Goal: Find specific page/section

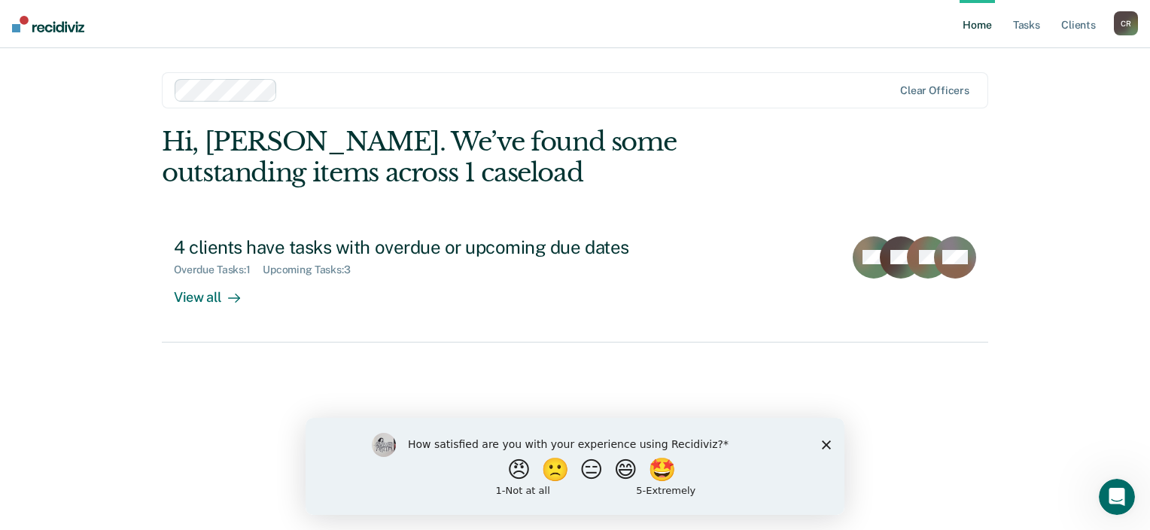
click at [825, 449] on div "How satisfied are you with your experience using Recidiviz? 😠 🙁 😑 😄 🤩 1 - Not a…" at bounding box center [575, 465] width 539 height 97
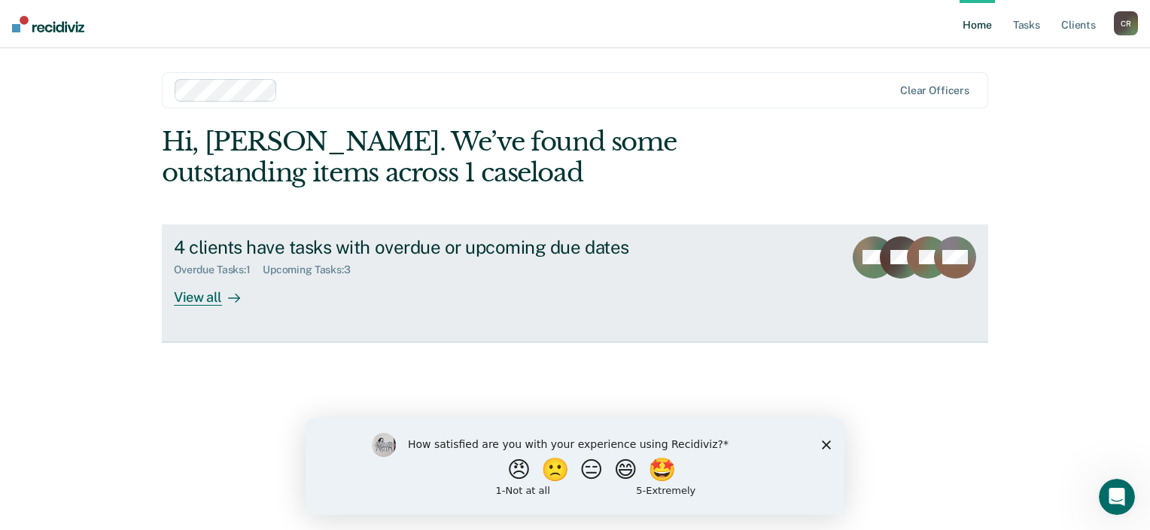
click at [206, 300] on div "View all" at bounding box center [216, 290] width 84 height 29
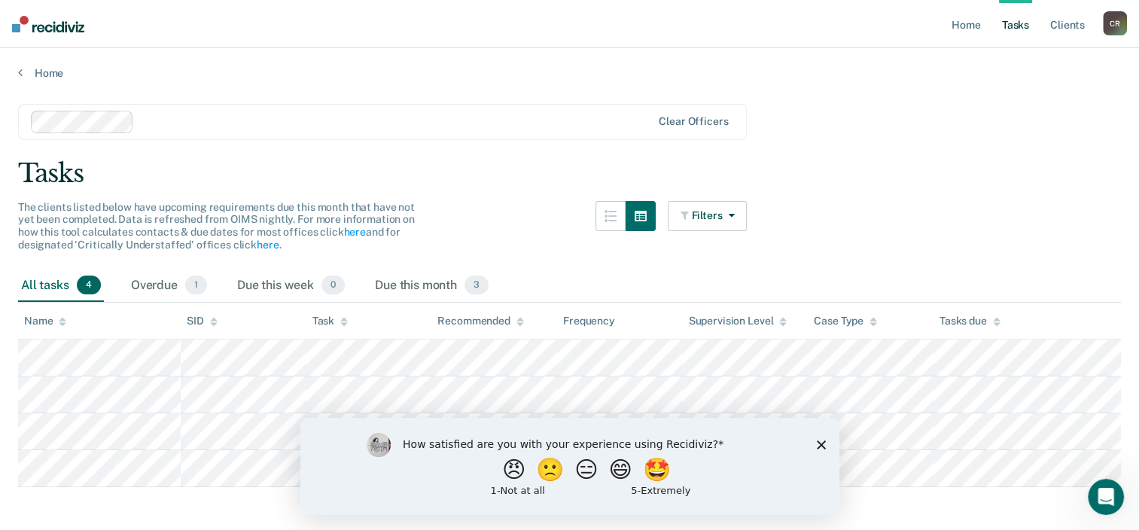
click at [827, 446] on div "How satisfied are you with your experience using Recidiviz? 😠 🙁 😑 😄 🤩 1 - Not a…" at bounding box center [569, 465] width 539 height 97
click at [815, 446] on div "How satisfied are you with your experience using Recidiviz? 😠 🙁 😑 😄 🤩 1 - Not a…" at bounding box center [569, 465] width 539 height 97
click at [824, 441] on polygon "Close survey" at bounding box center [820, 444] width 9 height 9
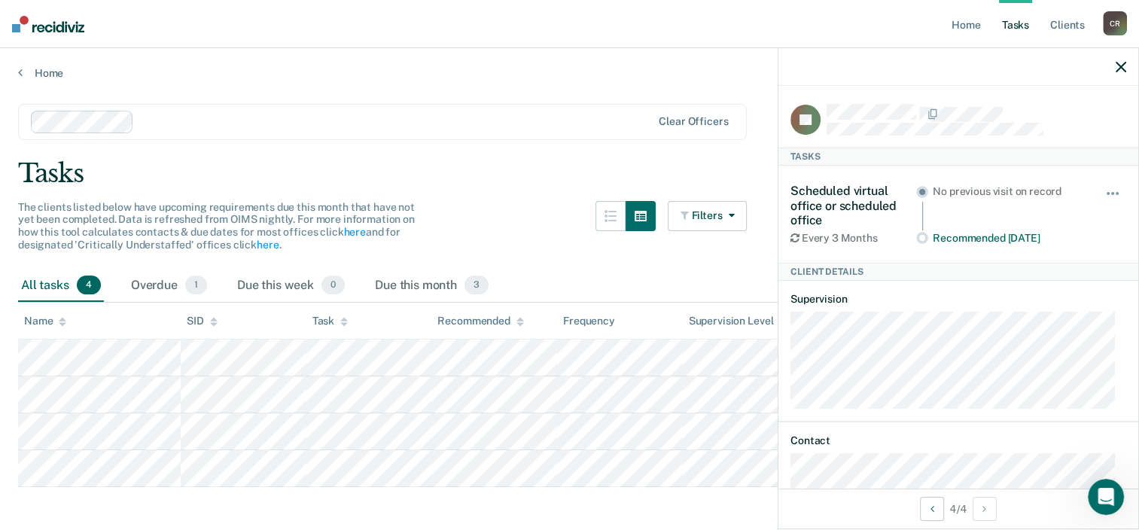
click at [1120, 64] on icon "button" at bounding box center [1121, 67] width 11 height 11
